Goal: Navigation & Orientation: Find specific page/section

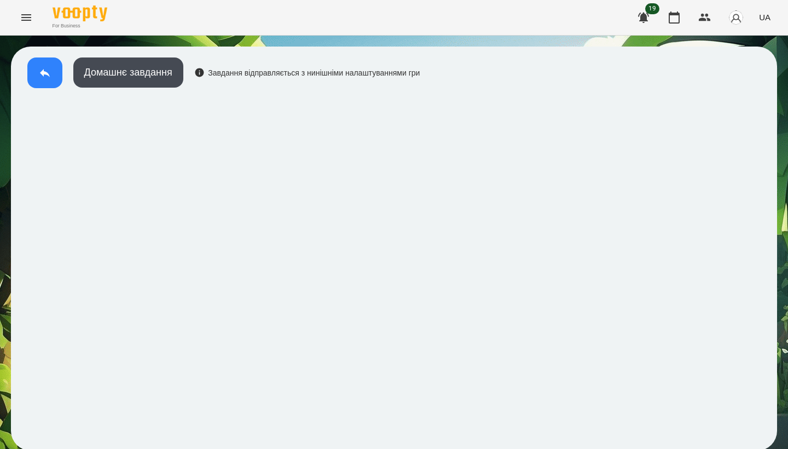
click at [44, 72] on icon at bounding box center [45, 73] width 10 height 8
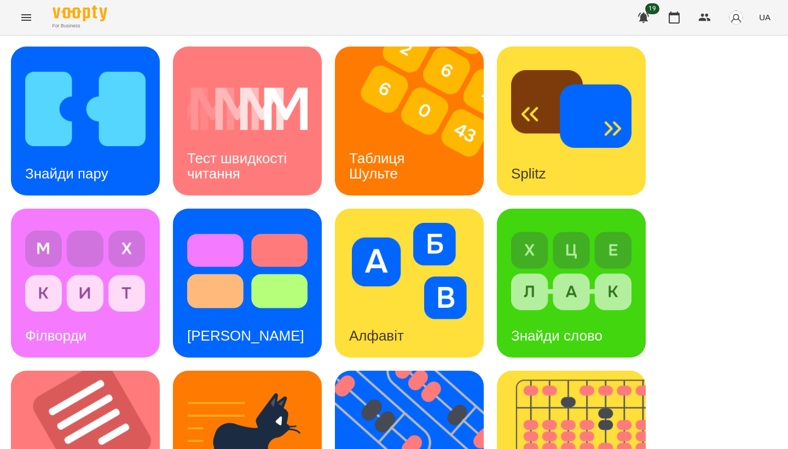
drag, startPoint x: 183, startPoint y: 8, endPoint x: 24, endPoint y: 21, distance: 160.3
click at [24, 21] on icon "Menu" at bounding box center [26, 17] width 13 height 13
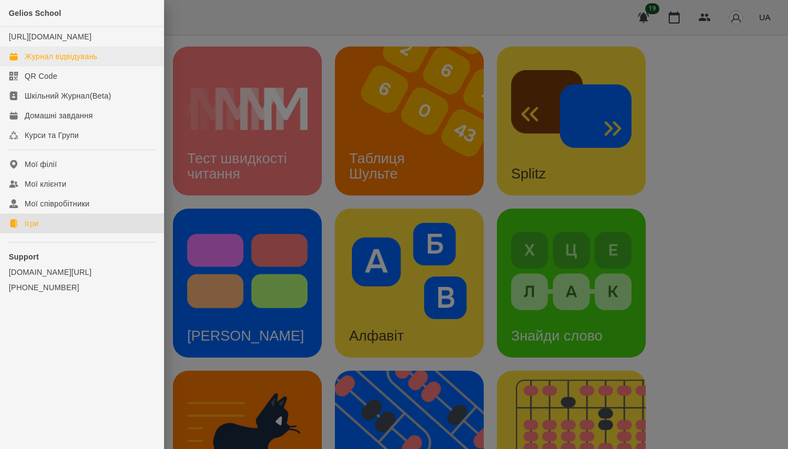
click at [60, 66] on link "Журнал відвідувань" at bounding box center [82, 57] width 164 height 20
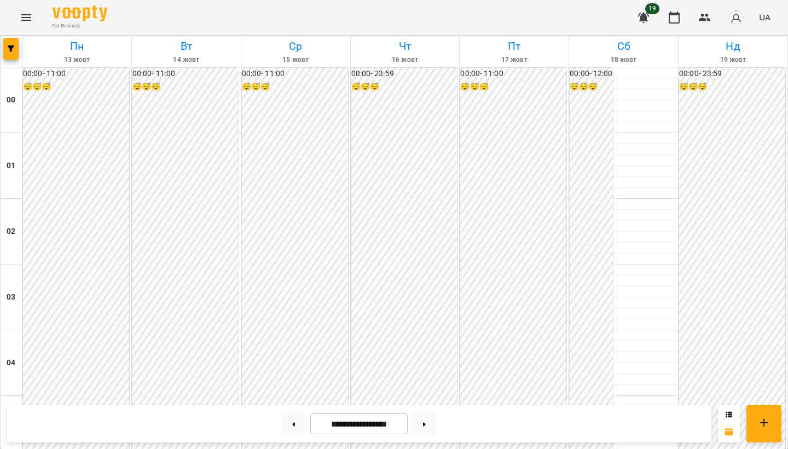
scroll to position [1137, 0]
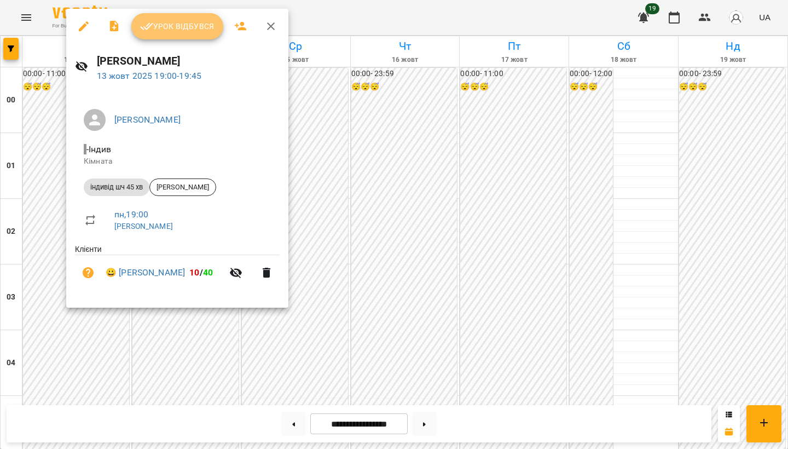
click at [180, 32] on span "Урок відбувся" at bounding box center [177, 26] width 74 height 13
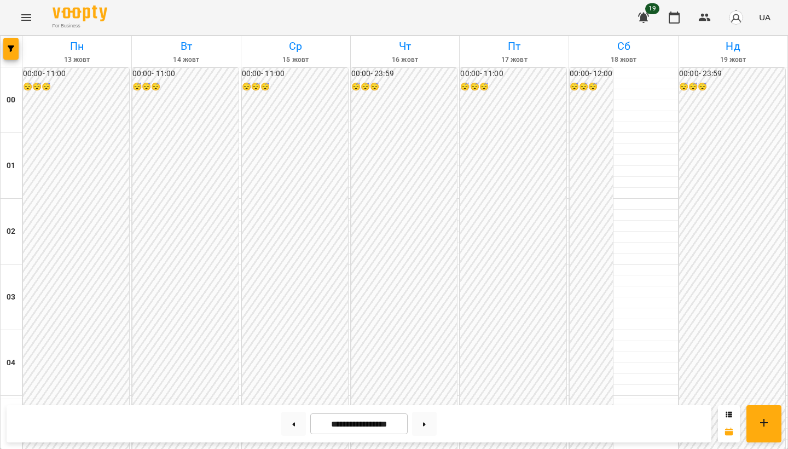
scroll to position [1148, 0]
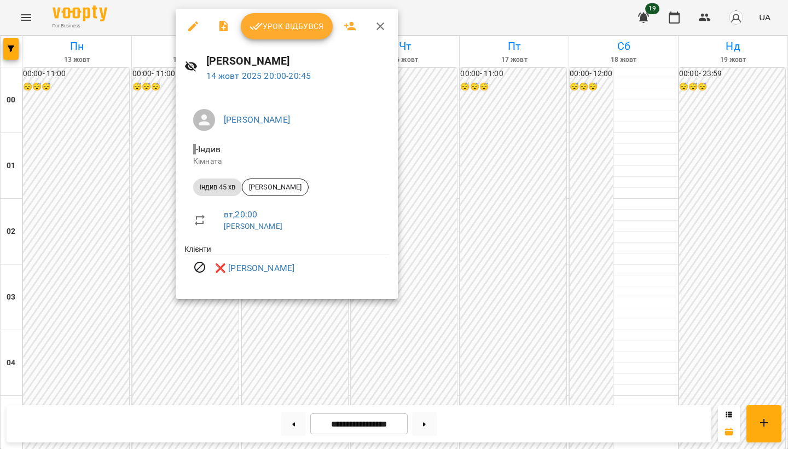
click at [151, 251] on div at bounding box center [394, 224] width 788 height 449
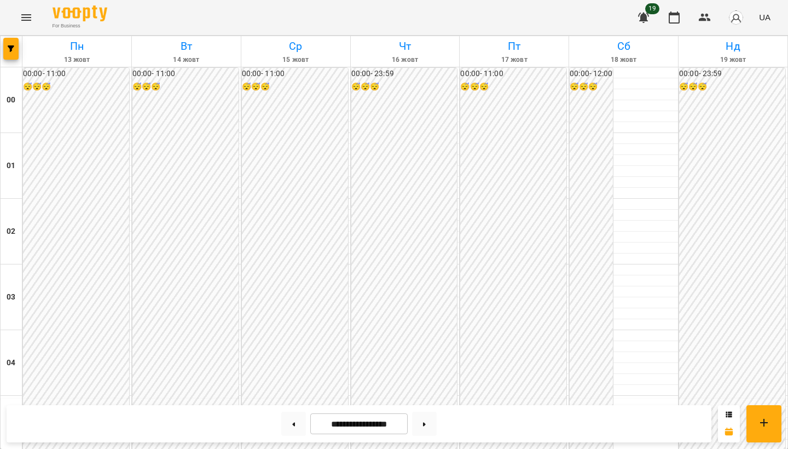
scroll to position [1017, 0]
click at [27, 22] on icon "Menu" at bounding box center [26, 17] width 13 height 13
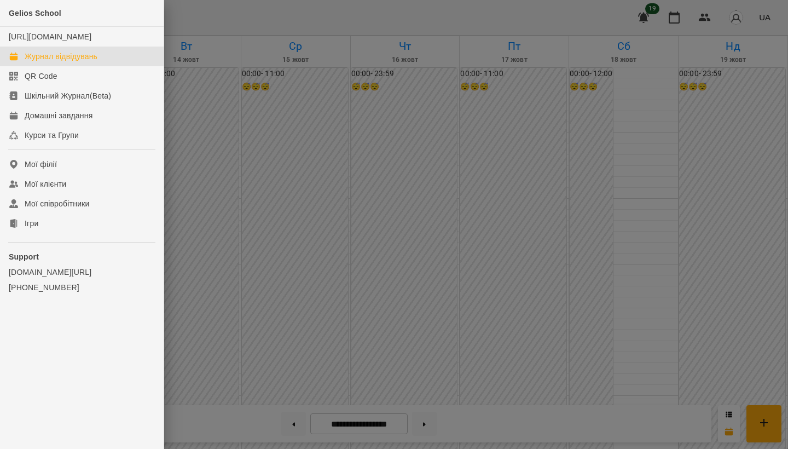
click at [57, 244] on ul "Gelios School [URL][DOMAIN_NAME] Журнал відвідувань QR Code Шкільний Журнал(Bet…" at bounding box center [82, 172] width 164 height 345
click at [51, 233] on link "Ігри" at bounding box center [82, 223] width 164 height 20
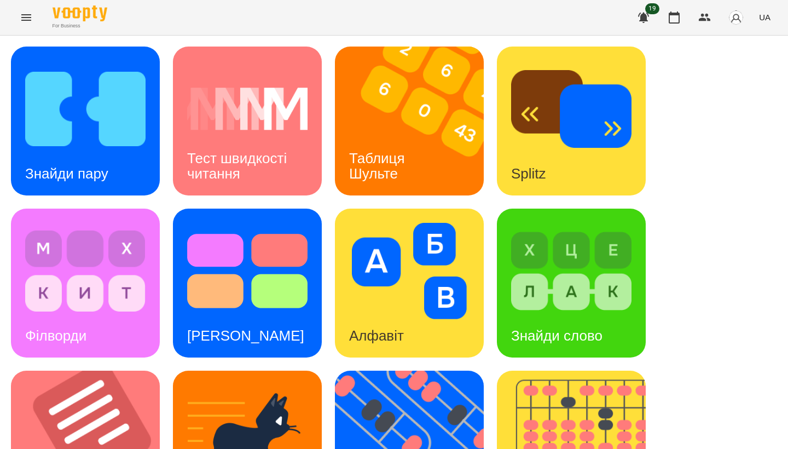
click at [167, 207] on div "Знайди пару Тест швидкості читання Таблиця [PERSON_NAME] Splitz Філворди Тест С…" at bounding box center [394, 445] width 766 height 797
click at [103, 168] on h3 "Знайди пару" at bounding box center [66, 173] width 83 height 16
